Goal: Submit feedback/report problem

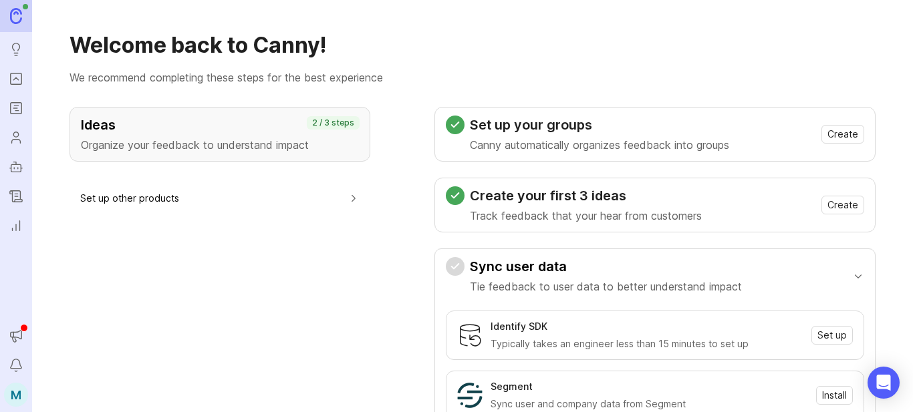
click at [11, 20] on img at bounding box center [16, 15] width 12 height 15
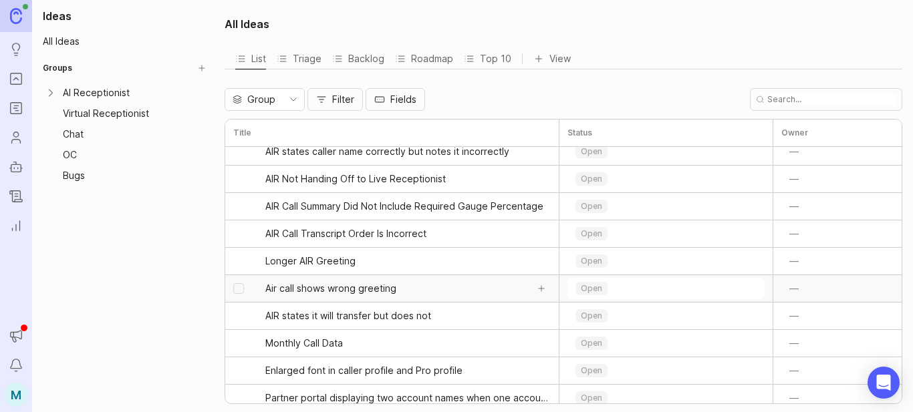
scroll to position [334, 0]
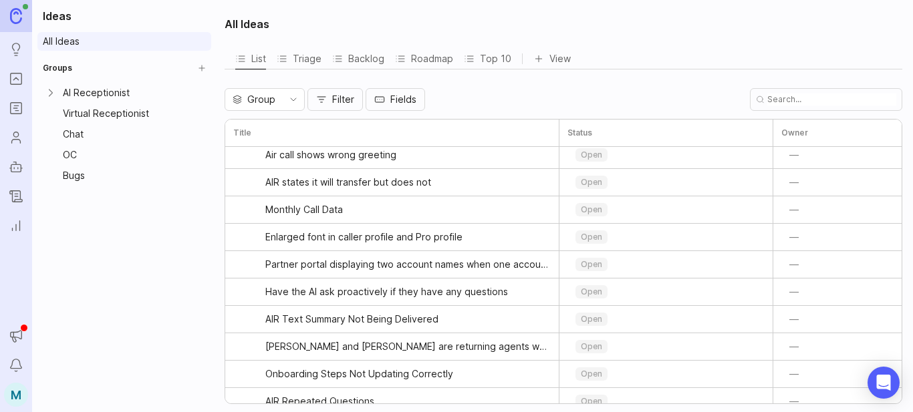
click at [61, 42] on link "All Ideas" at bounding box center [124, 41] width 174 height 19
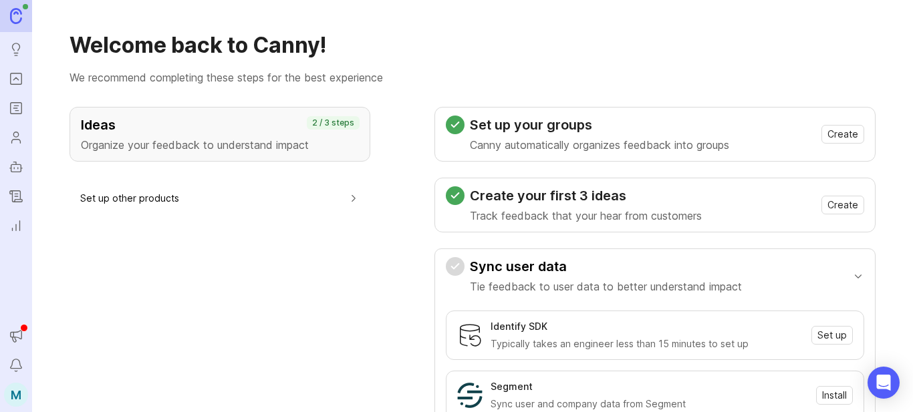
click at [21, 112] on icon "Roadmaps" at bounding box center [16, 108] width 15 height 16
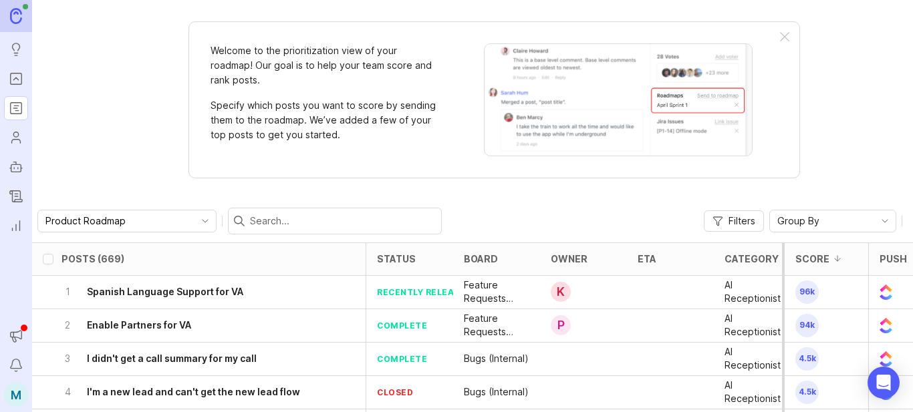
click at [14, 78] on icon "Portal" at bounding box center [16, 79] width 15 height 16
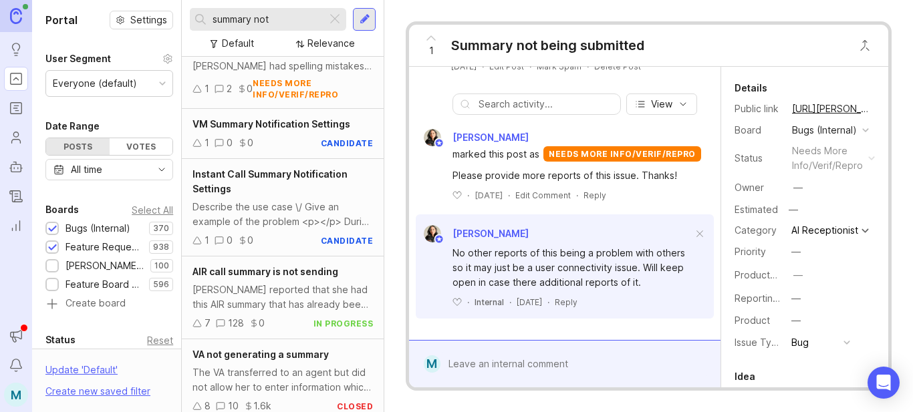
scroll to position [468, 0]
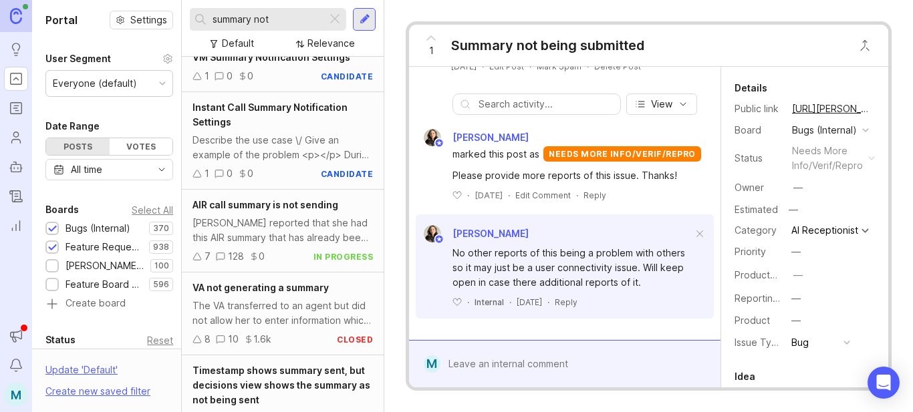
click at [270, 245] on div "[PERSON_NAME] reported that she had this AIR summary that has already been sent…" at bounding box center [282, 230] width 180 height 29
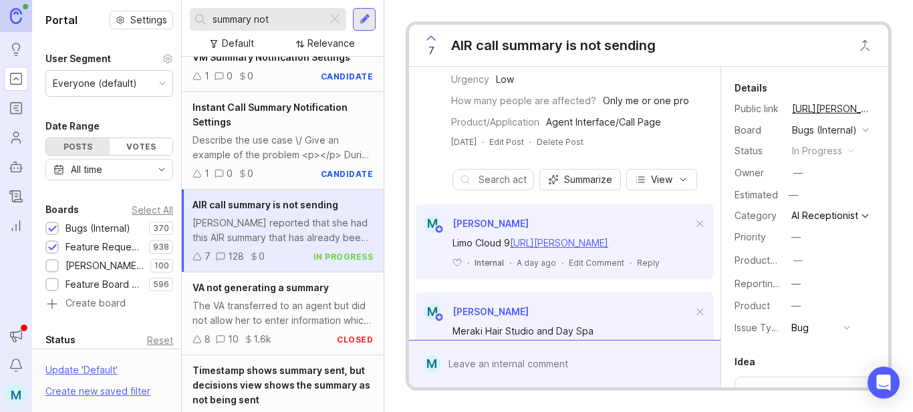
scroll to position [401, 0]
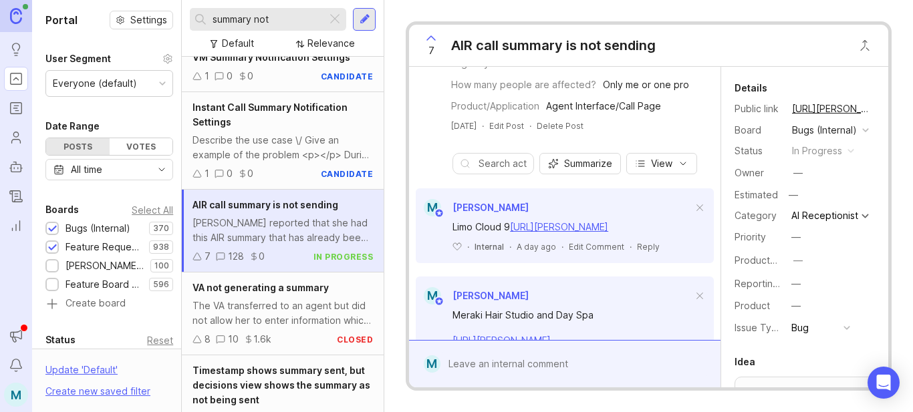
click at [556, 359] on div at bounding box center [574, 363] width 268 height 25
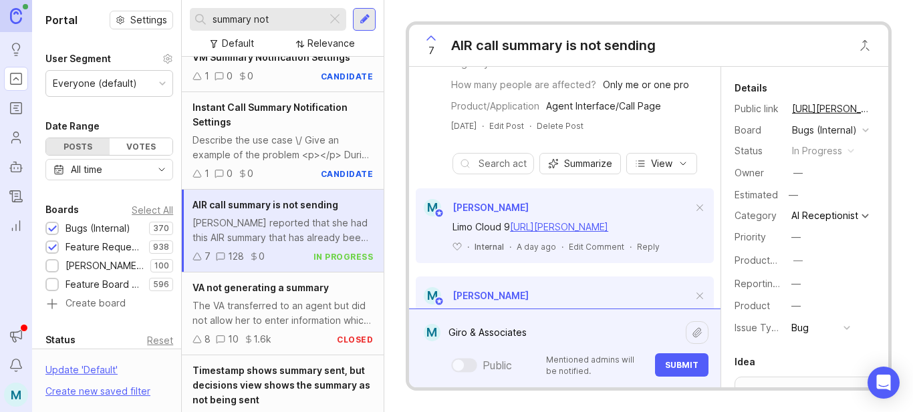
paste textarea "[URL][PERSON_NAME]"
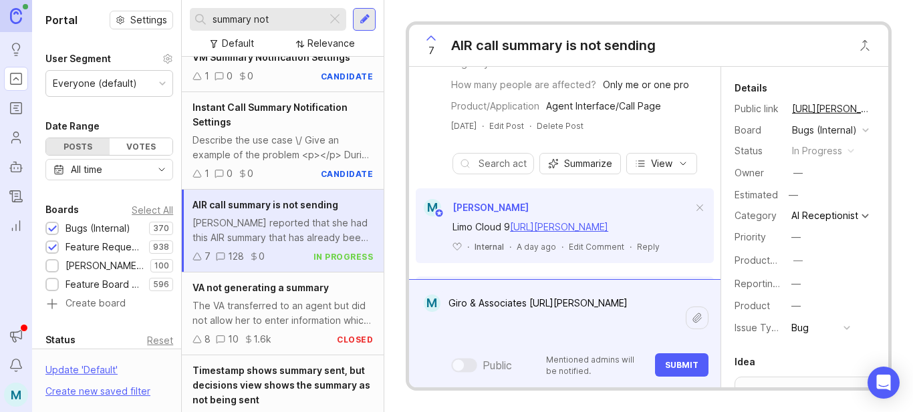
type textarea "Giro & Associates [URL][PERSON_NAME]"
click at [679, 370] on button "Submit" at bounding box center [681, 364] width 53 height 23
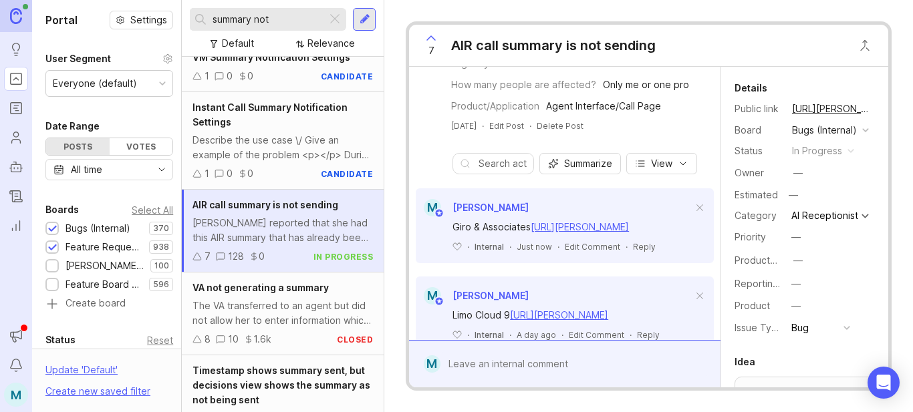
click at [875, 109] on button "copy icon" at bounding box center [884, 109] width 19 height 19
